Goal: Navigation & Orientation: Find specific page/section

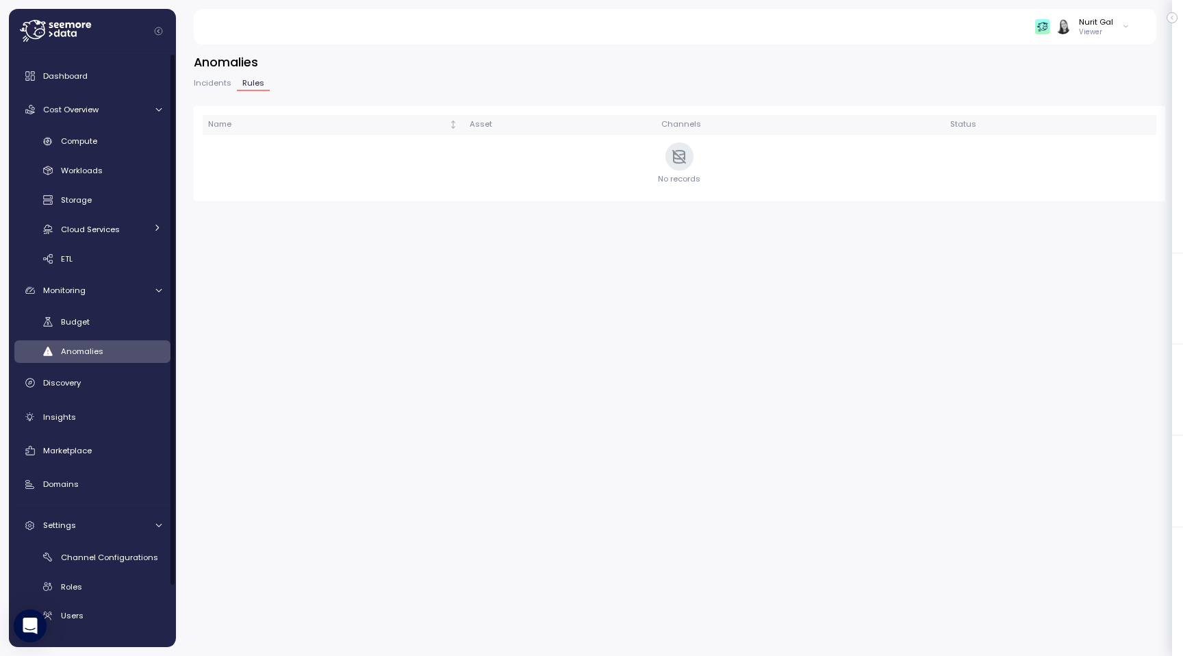
click at [70, 266] on link "ETL" at bounding box center [92, 258] width 156 height 23
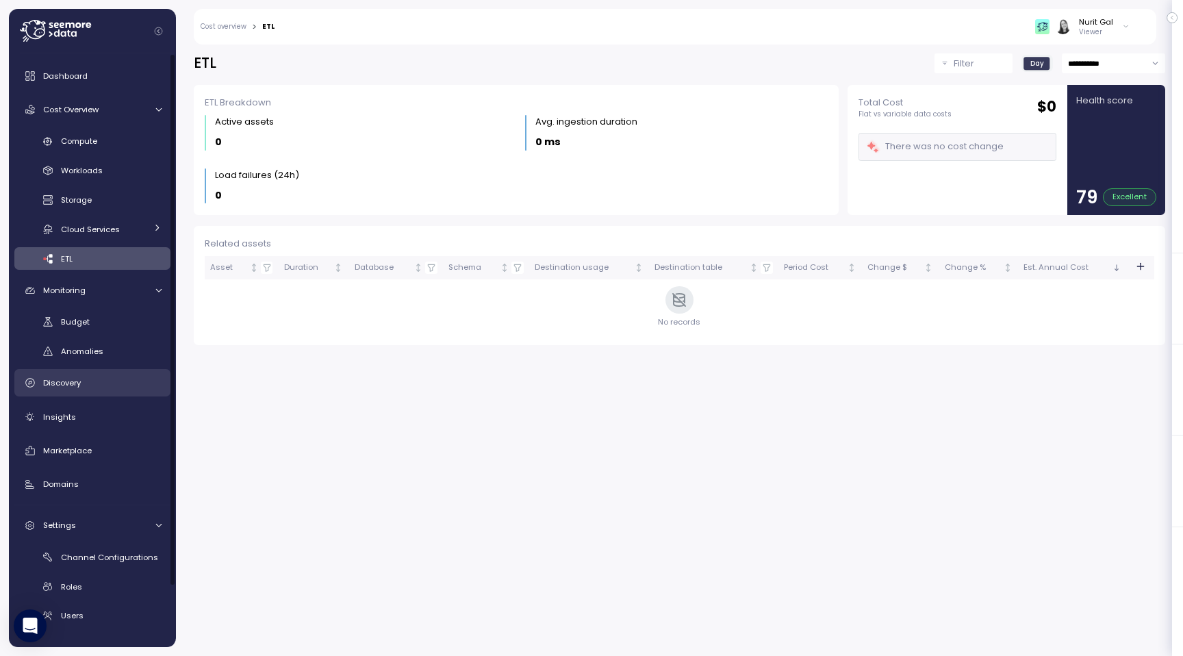
click at [81, 381] on div "Discovery" at bounding box center [102, 383] width 118 height 14
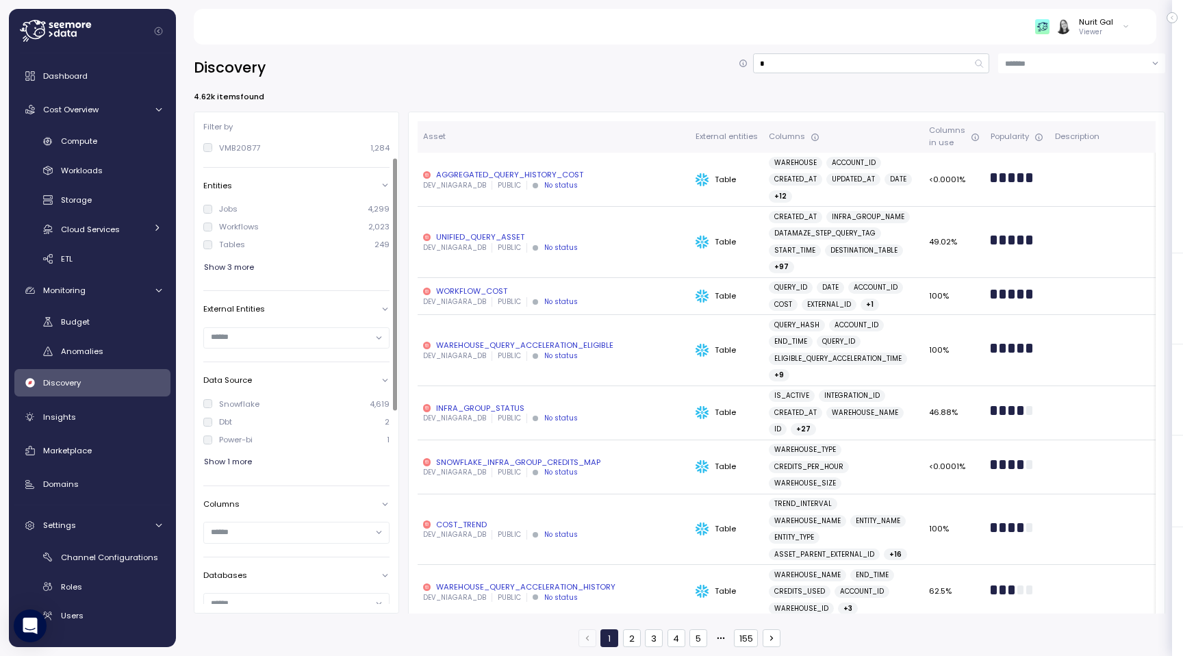
scroll to position [29, 0]
click at [450, 173] on div "AGGREGATED_QUERY_HISTORY_COST" at bounding box center [554, 174] width 262 height 11
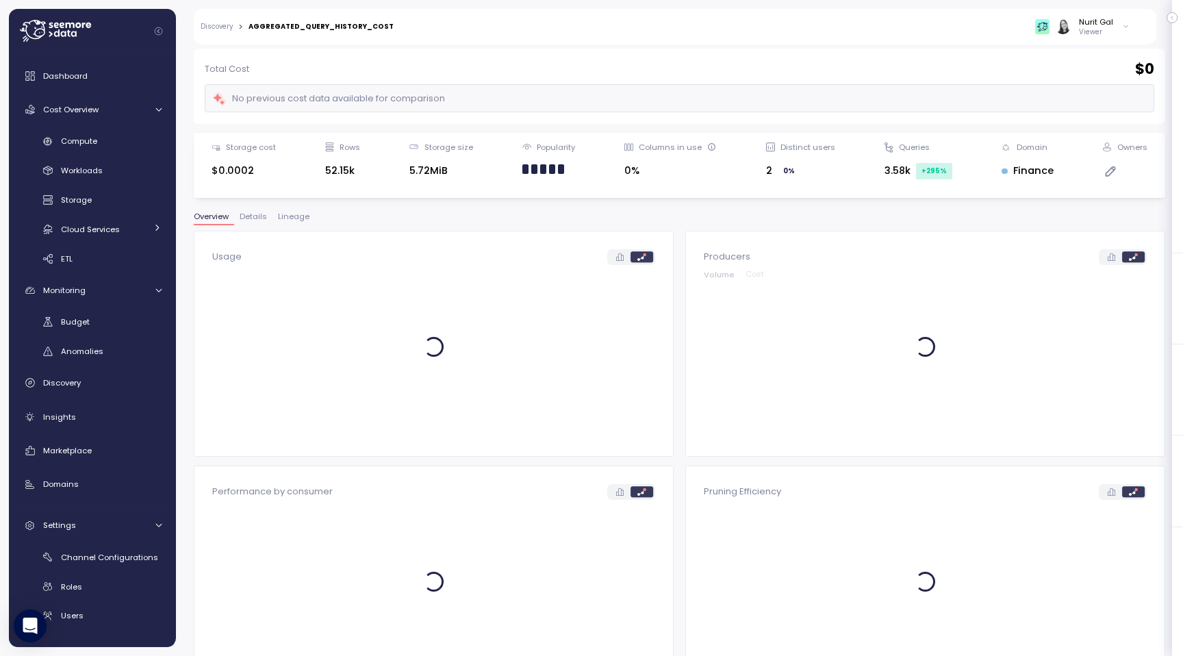
scroll to position [68, 0]
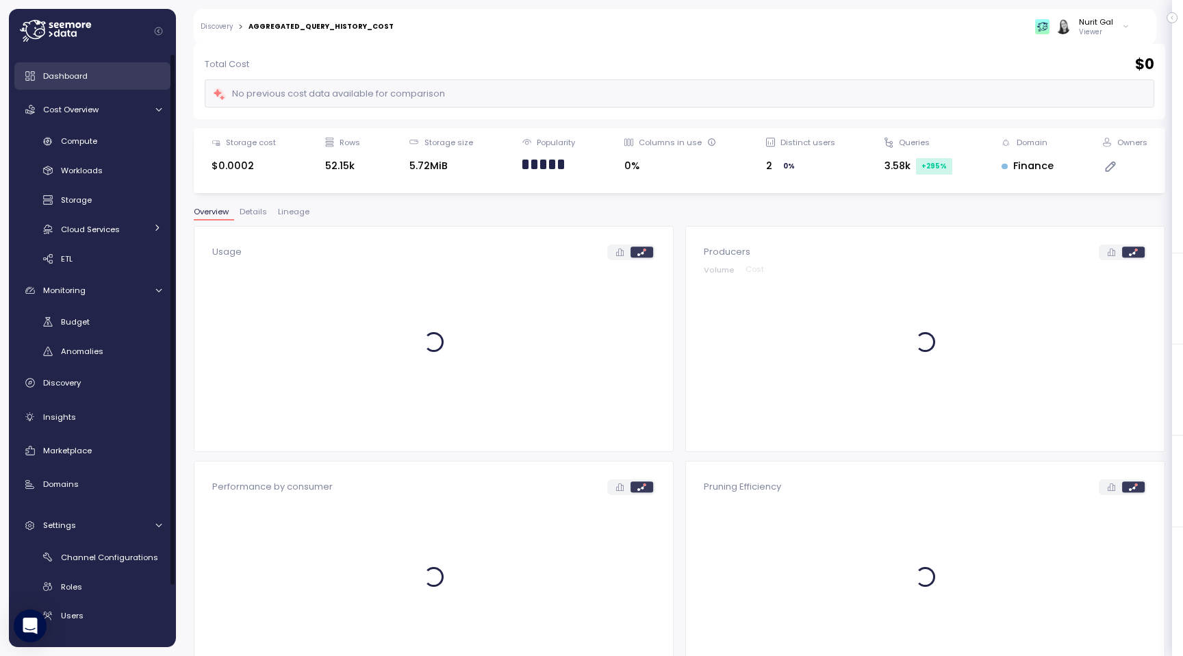
click at [90, 84] on link "Dashboard" at bounding box center [92, 75] width 156 height 27
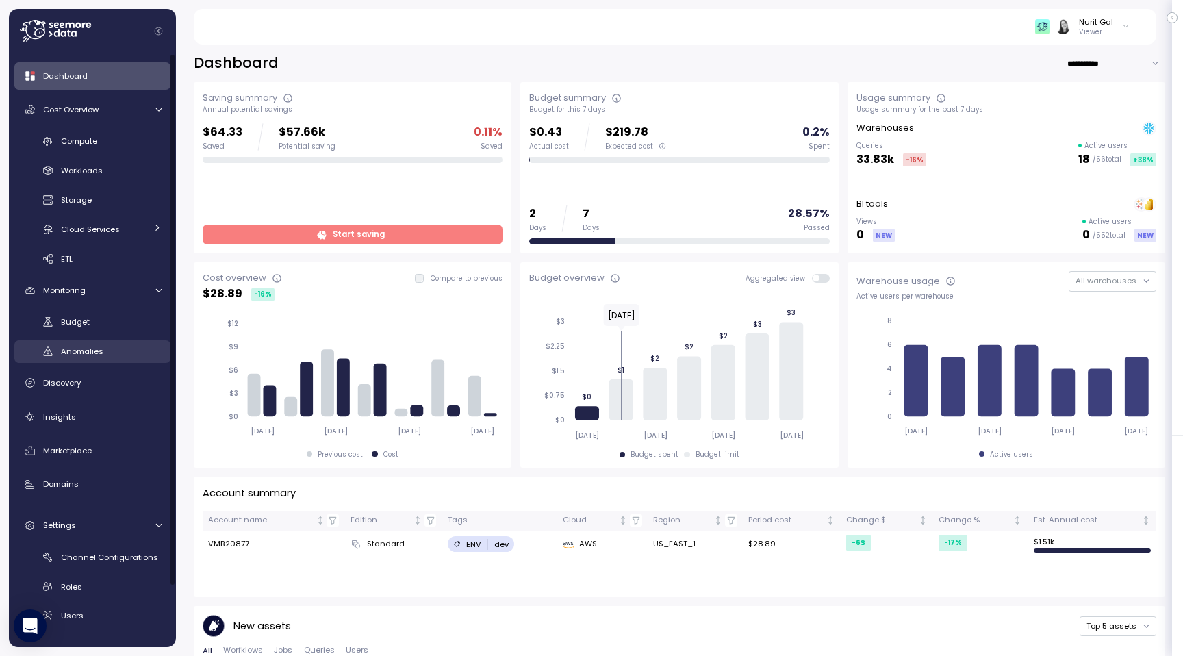
click at [84, 359] on link "Anomalies" at bounding box center [92, 351] width 156 height 23
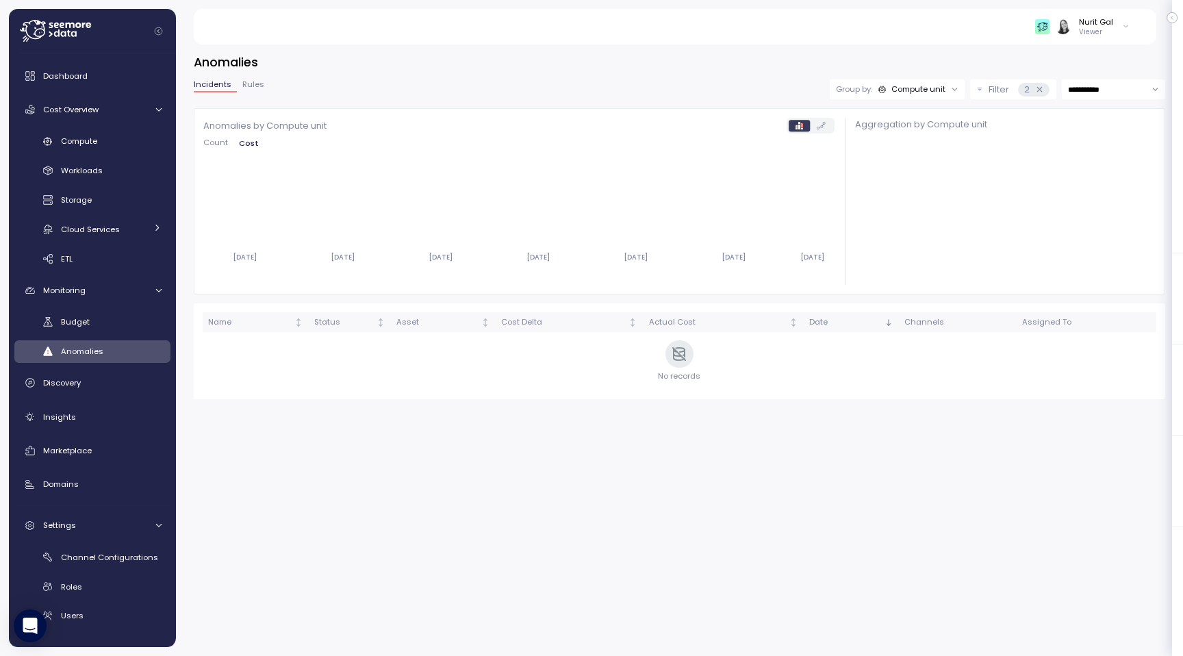
click at [257, 77] on div "**********" at bounding box center [680, 226] width 972 height 346
click at [255, 84] on span "Rules" at bounding box center [253, 85] width 22 height 8
click at [94, 349] on span "Anomalies" at bounding box center [82, 351] width 42 height 11
click at [808, 479] on div "**********" at bounding box center [679, 346] width 1007 height 620
